Goal: Task Accomplishment & Management: Complete application form

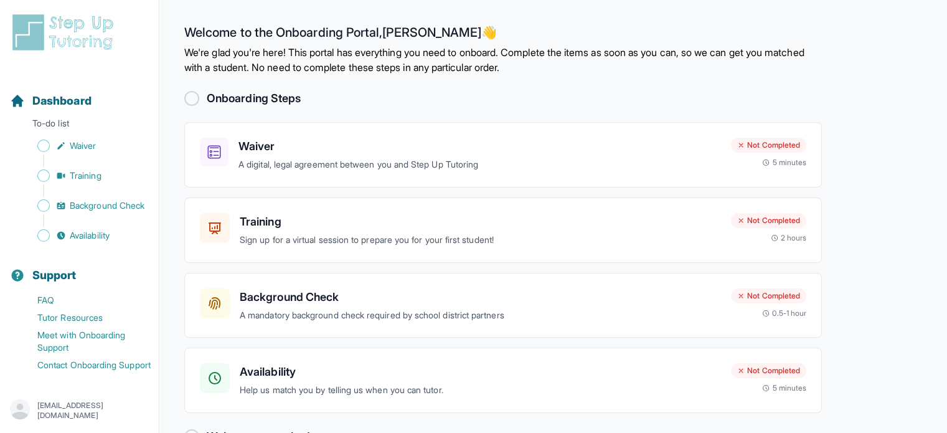
click at [194, 97] on div at bounding box center [191, 98] width 15 height 15
click at [279, 134] on div "Waiver A digital, legal agreement between you and Step Up Tutoring Not Complete…" at bounding box center [503, 154] width 638 height 65
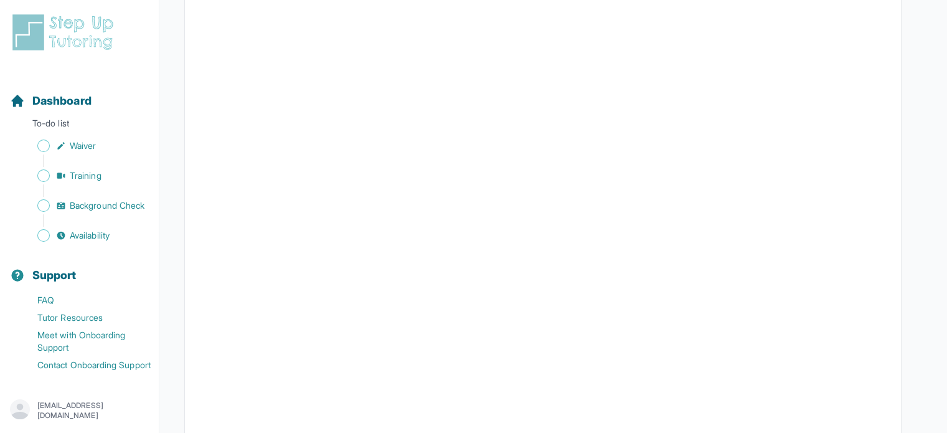
scroll to position [2270, 0]
click at [64, 146] on icon "Sidebar" at bounding box center [61, 146] width 10 height 10
click at [75, 176] on span "Training" at bounding box center [86, 175] width 32 height 12
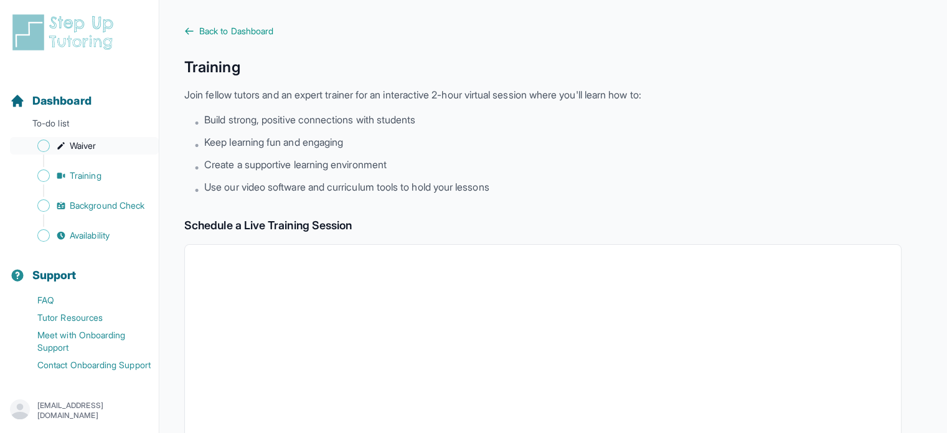
click at [75, 143] on span "Waiver" at bounding box center [83, 145] width 26 height 12
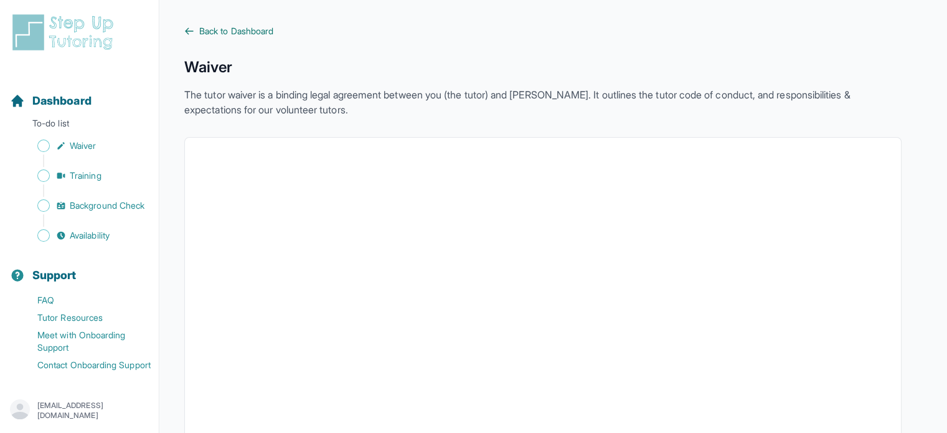
click at [192, 32] on icon at bounding box center [189, 31] width 10 height 10
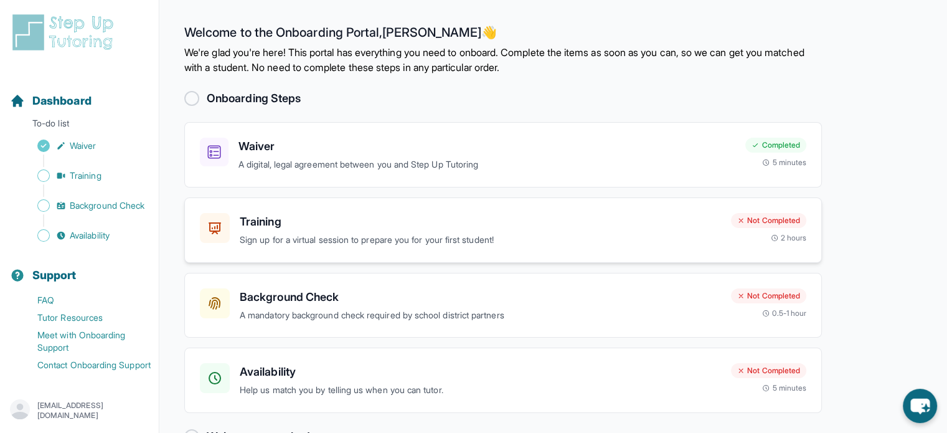
scroll to position [36, 0]
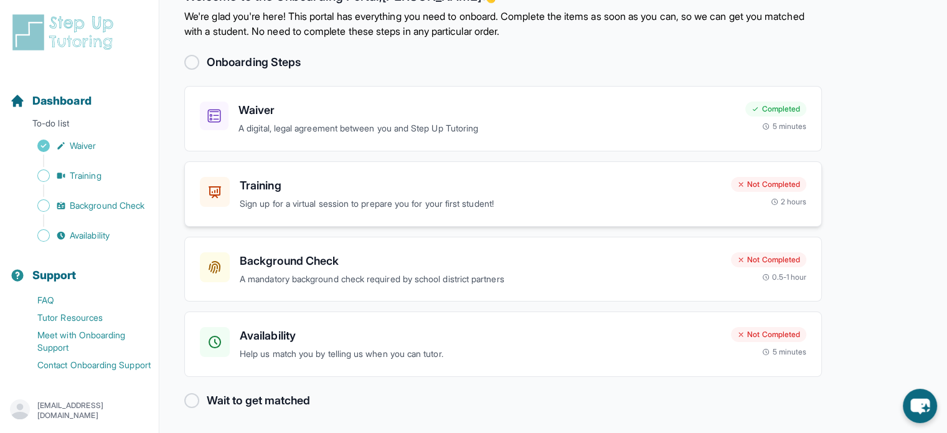
click at [306, 197] on p "Sign up for a virtual session to prepare you for your first student!" at bounding box center [480, 204] width 481 height 14
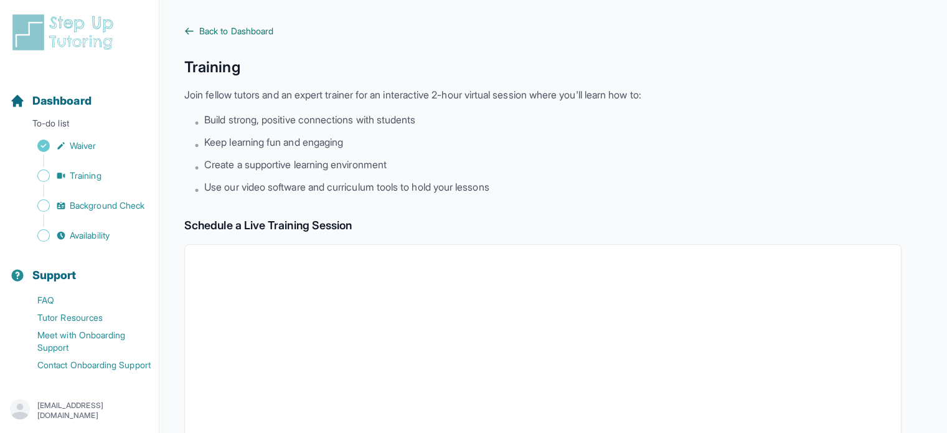
click at [192, 32] on icon at bounding box center [189, 31] width 10 height 10
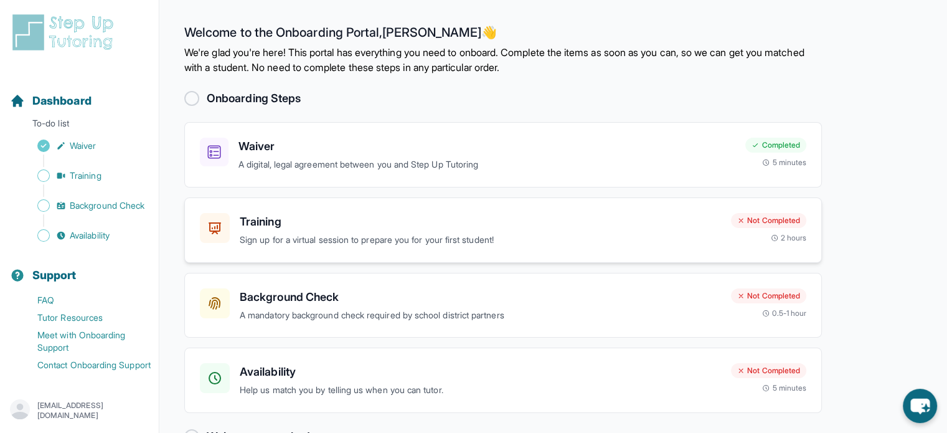
click at [441, 238] on p "Sign up for a virtual session to prepare you for your first student!" at bounding box center [480, 240] width 481 height 14
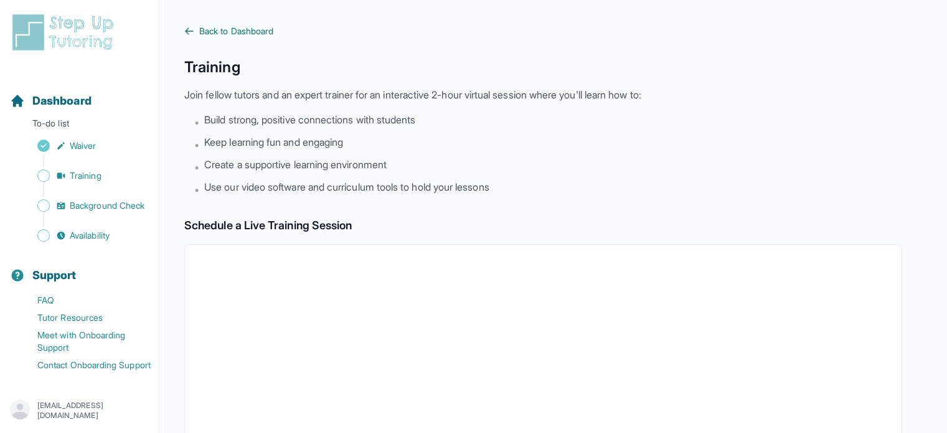
click at [197, 28] on link "Back to Dashboard" at bounding box center [542, 31] width 717 height 12
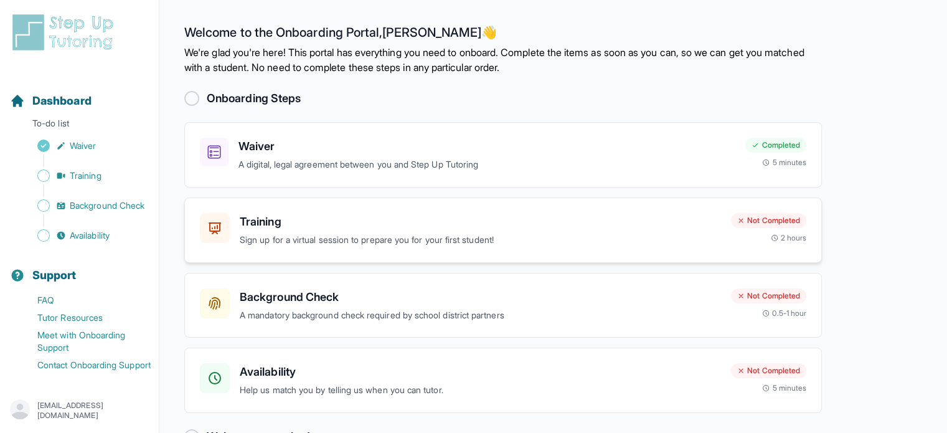
scroll to position [36, 0]
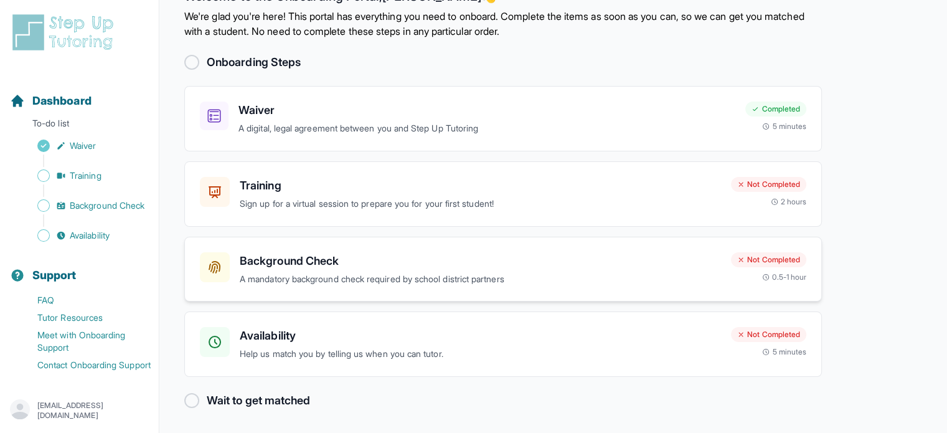
click at [376, 272] on p "A mandatory background check required by school district partners" at bounding box center [480, 279] width 481 height 14
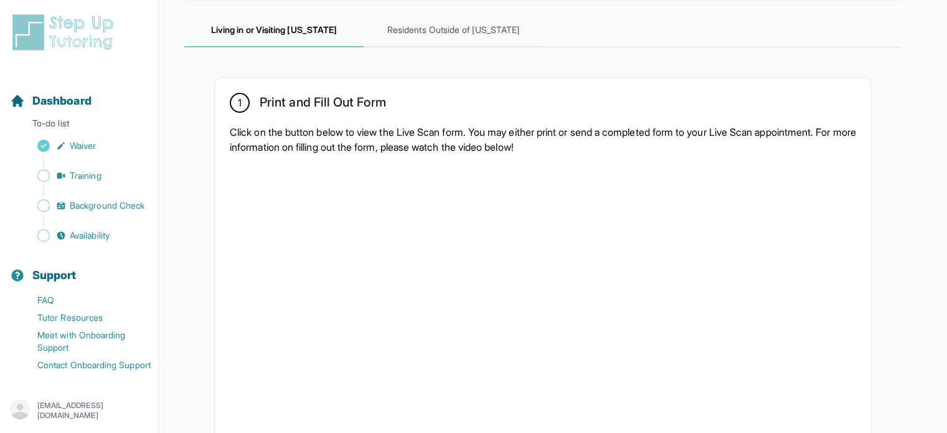
scroll to position [227, 0]
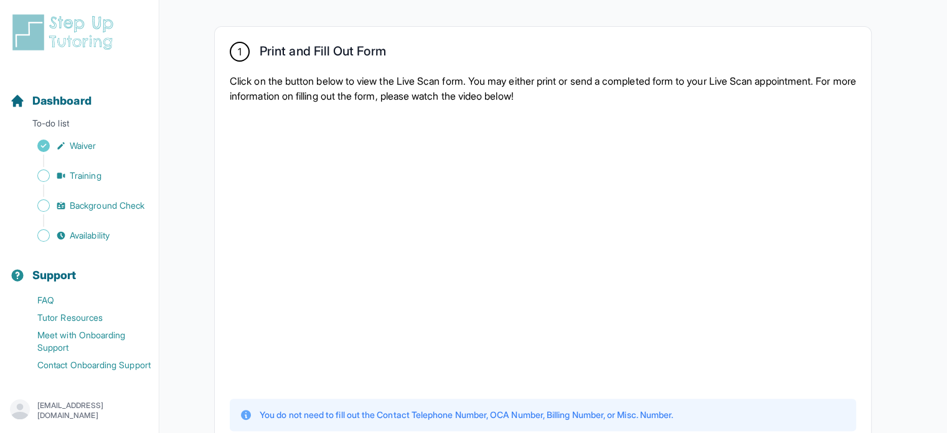
click at [730, 313] on div at bounding box center [543, 249] width 626 height 273
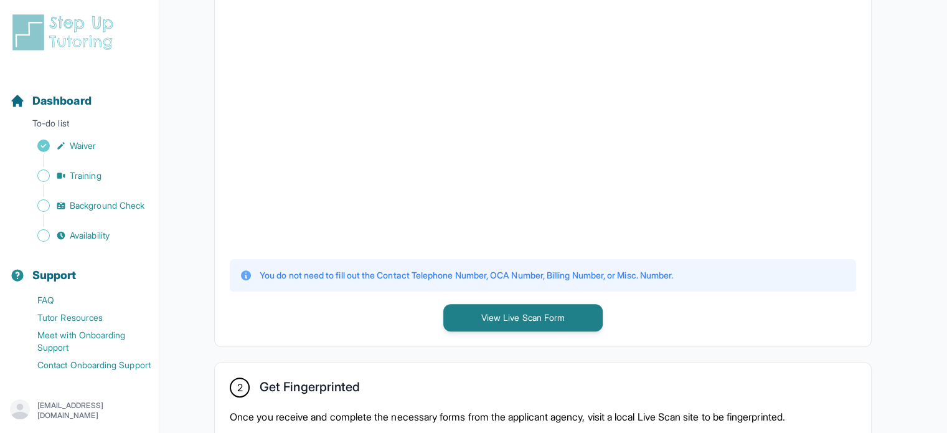
scroll to position [374, 0]
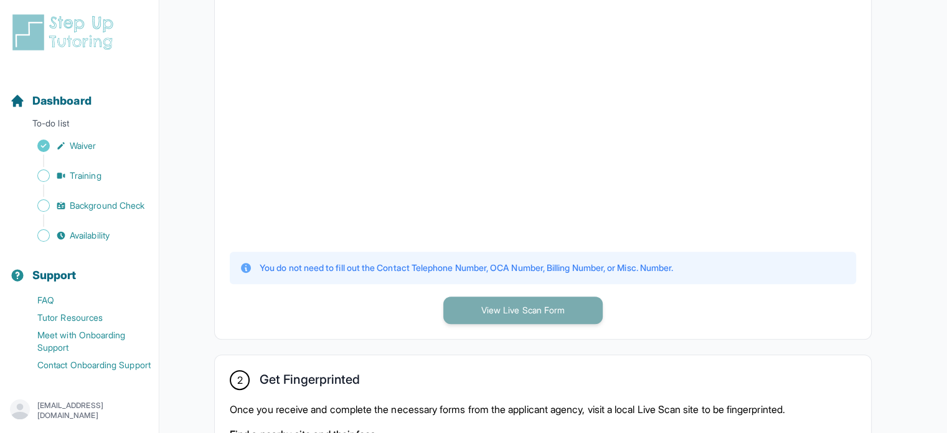
click at [560, 313] on button "View Live Scan Form" at bounding box center [522, 309] width 159 height 27
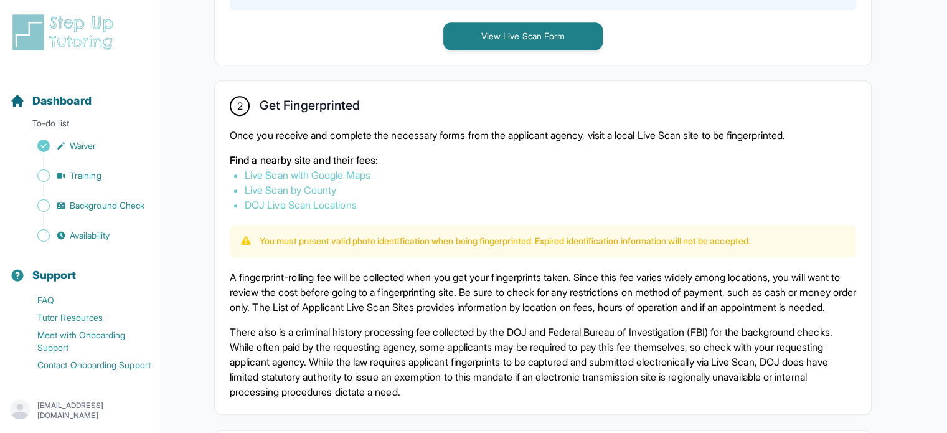
scroll to position [649, 0]
click at [319, 169] on link "Live Scan with Google Maps" at bounding box center [308, 173] width 126 height 12
click at [312, 204] on link "DOJ Live Scan Locations" at bounding box center [301, 203] width 112 height 12
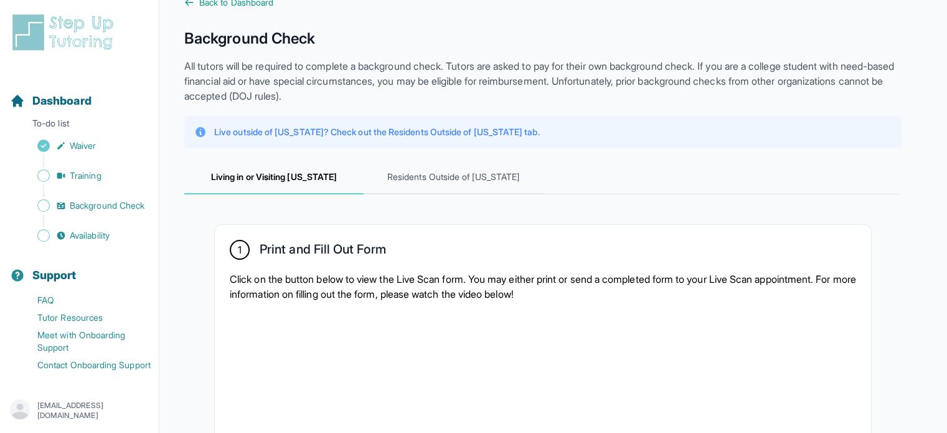
scroll to position [0, 0]
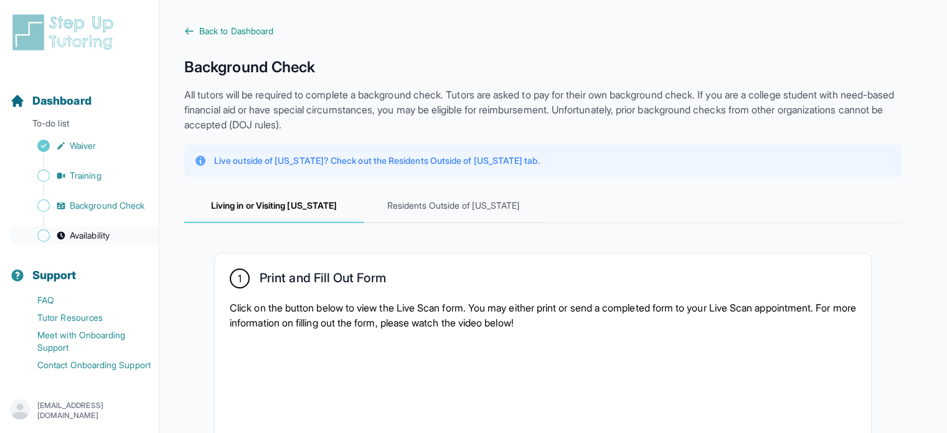
click at [100, 242] on span "Availability" at bounding box center [90, 235] width 40 height 12
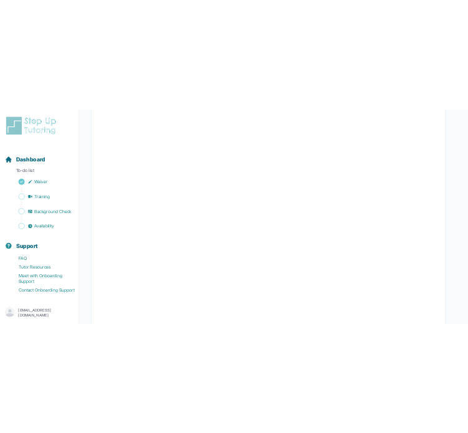
scroll to position [172, 0]
